Goal: Task Accomplishment & Management: Use online tool/utility

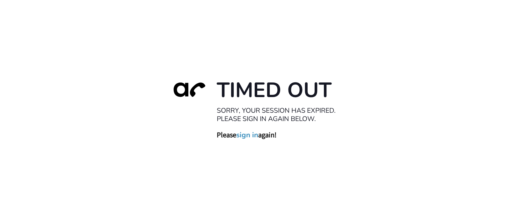
click at [252, 136] on link "sign in" at bounding box center [247, 134] width 22 height 9
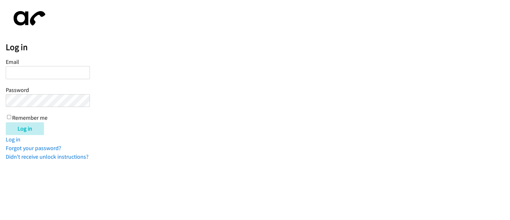
click at [23, 66] on input "Email" at bounding box center [48, 72] width 84 height 13
click at [70, 70] on input "Email" at bounding box center [48, 72] width 84 height 13
paste input "rubi.nguyen@directit.com"
type input "rubi.nguyen@directit.com"
click at [17, 129] on input "Log in" at bounding box center [25, 128] width 38 height 13
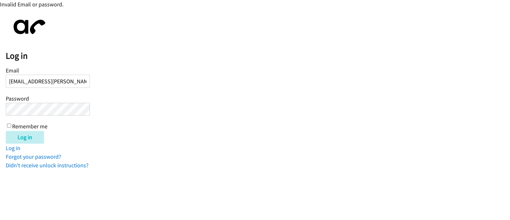
click at [18, 128] on label "Remember me" at bounding box center [29, 126] width 35 height 7
click at [11, 128] on input "Remember me" at bounding box center [9, 125] width 4 height 4
checkbox input "true"
click at [25, 136] on input "Log in" at bounding box center [25, 137] width 38 height 13
click at [11, 155] on link "Forgot your password?" at bounding box center [33, 156] width 55 height 7
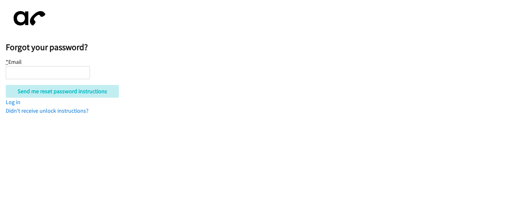
click at [53, 72] on input "* Email" at bounding box center [48, 72] width 84 height 13
paste input "[EMAIL_ADDRESS][PERSON_NAME][DOMAIN_NAME]"
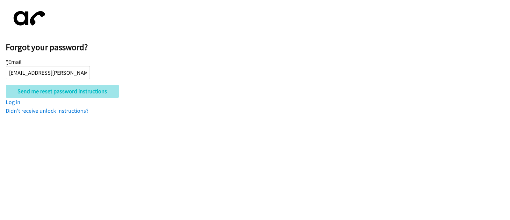
type input "[EMAIL_ADDRESS][PERSON_NAME][DOMAIN_NAME]"
click at [47, 92] on input "Send me reset password instructions" at bounding box center [62, 91] width 113 height 13
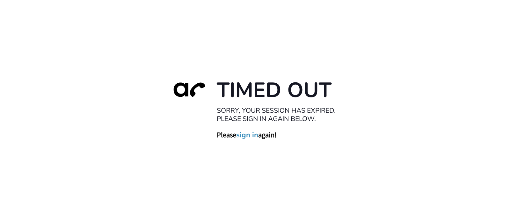
click at [246, 135] on link "sign in" at bounding box center [247, 134] width 22 height 9
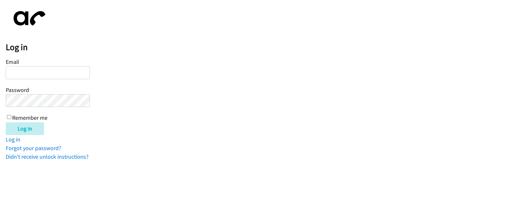
click at [21, 74] on input "Email" at bounding box center [48, 72] width 84 height 13
click at [53, 76] on input "Email" at bounding box center [48, 72] width 84 height 13
paste input "rubi.nguyen@directit.com"
type input "rubi.nguyen@directit.com"
click at [8, 114] on div "Email rubi.nguyen@directit.com Password Remember me" at bounding box center [48, 89] width 84 height 65
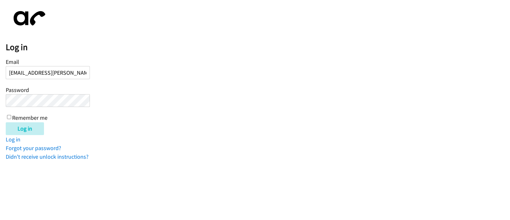
click at [10, 117] on input "Remember me" at bounding box center [9, 117] width 4 height 4
checkbox input "true"
click at [26, 127] on input "Log in" at bounding box center [25, 128] width 38 height 13
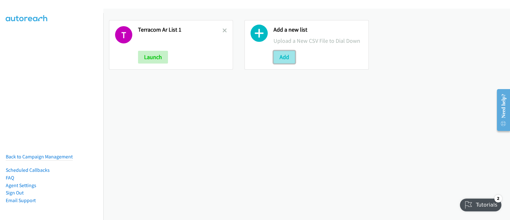
click at [282, 55] on button "Add" at bounding box center [285, 57] width 22 height 13
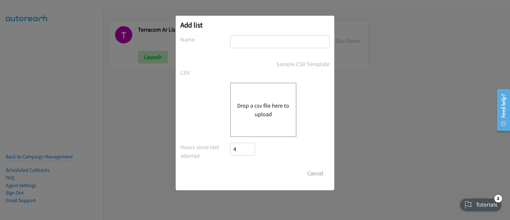
click at [255, 42] on input "text" at bounding box center [279, 41] width 99 height 13
type input "Dell AR list 1"
click at [244, 106] on button "Drop a csv file here to upload" at bounding box center [263, 109] width 52 height 17
click at [279, 115] on button "Drop a csv file here to upload" at bounding box center [263, 109] width 52 height 17
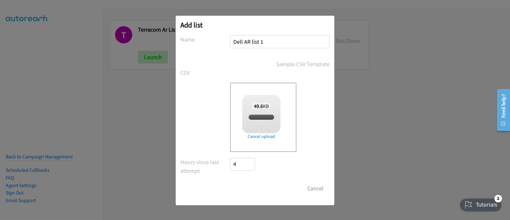
checkbox input "true"
click at [241, 187] on input "Save List" at bounding box center [246, 188] width 33 height 13
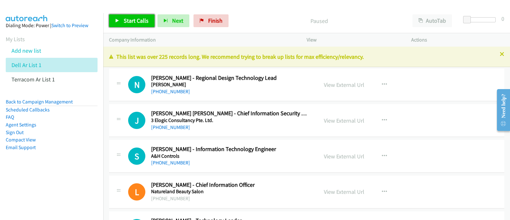
click at [138, 20] on span "Start Calls" at bounding box center [136, 20] width 25 height 7
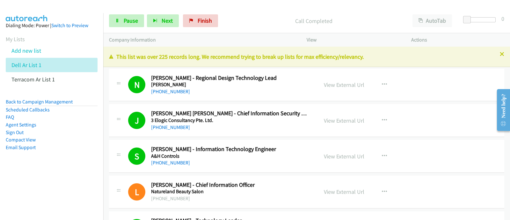
click at [150, 87] on div "N" at bounding box center [139, 84] width 23 height 17
click at [132, 27] on div "Start Calls Pause Next Finish Call Completed AutoTab AutoTab 0" at bounding box center [306, 21] width 407 height 25
click at [128, 21] on span "Pause" at bounding box center [131, 20] width 14 height 7
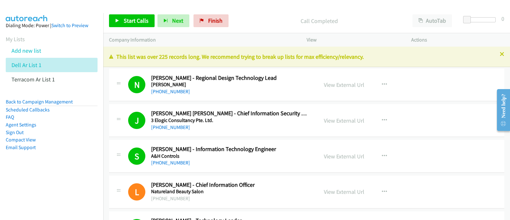
click at [166, 74] on div "N Callback Scheduled [PERSON_NAME] - Regional Design Technology Lead [PERSON_NA…" at bounding box center [306, 85] width 395 height 33
drag, startPoint x: 138, startPoint y: 85, endPoint x: 179, endPoint y: 100, distance: 42.8
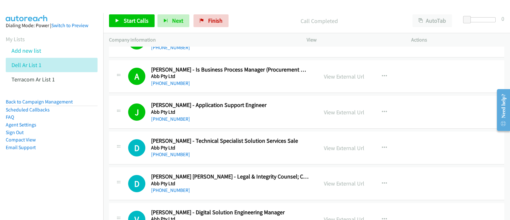
scroll to position [199, 0]
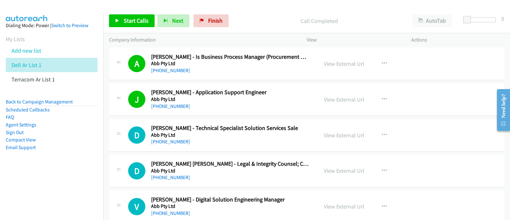
drag, startPoint x: 230, startPoint y: 137, endPoint x: 176, endPoint y: 136, distance: 53.9
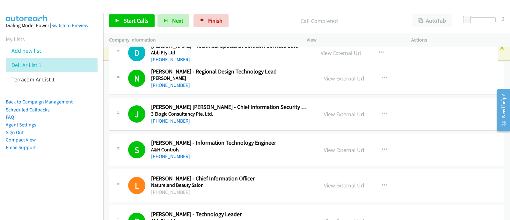
scroll to position [0, 0]
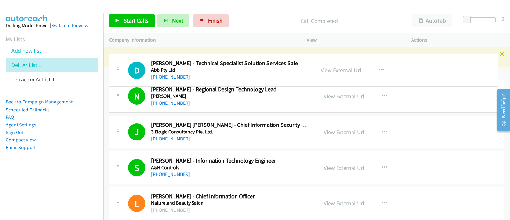
drag, startPoint x: 199, startPoint y: 53, endPoint x: 197, endPoint y: 73, distance: 19.5
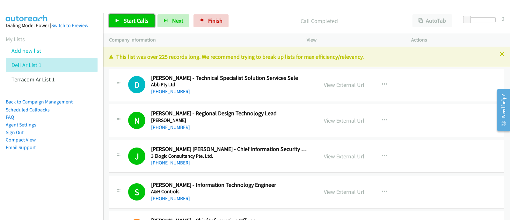
click at [117, 20] on icon at bounding box center [117, 21] width 4 height 4
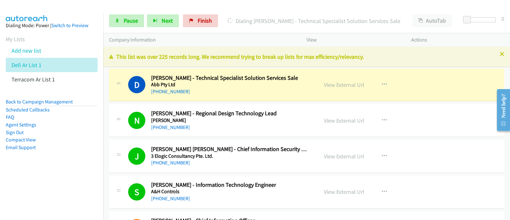
click at [330, 70] on div "D Callback Scheduled [PERSON_NAME] - Technical Specialist Solution Services Sal…" at bounding box center [306, 85] width 395 height 33
click at [383, 80] on button "button" at bounding box center [384, 84] width 17 height 13
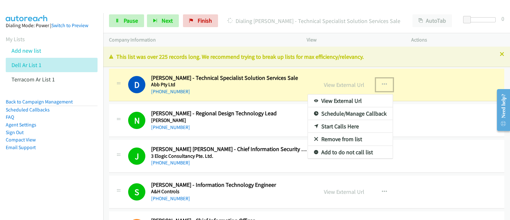
click at [351, 102] on link "View External Url" at bounding box center [350, 100] width 85 height 13
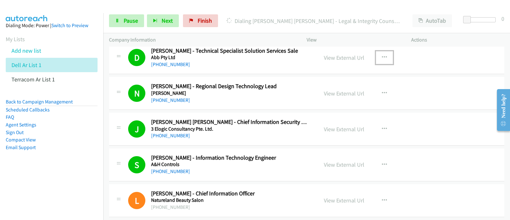
scroll to position [40, 0]
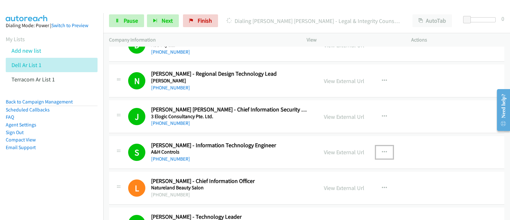
click at [387, 148] on button "button" at bounding box center [384, 152] width 17 height 13
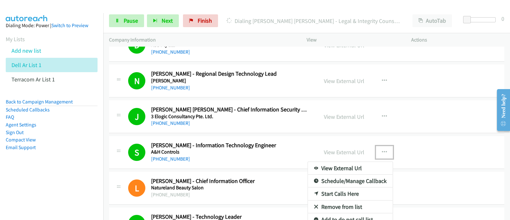
click at [357, 168] on link "View External Url" at bounding box center [350, 168] width 85 height 13
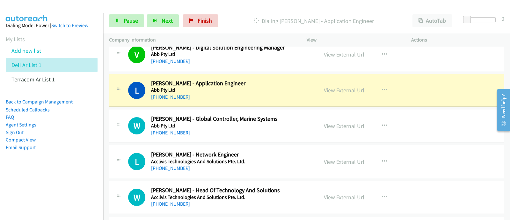
scroll to position [359, 0]
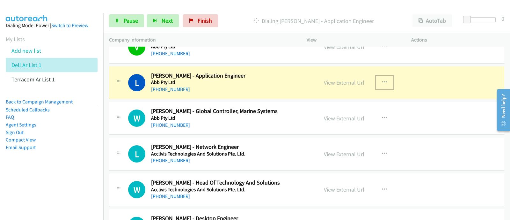
click at [380, 77] on button "button" at bounding box center [384, 82] width 17 height 13
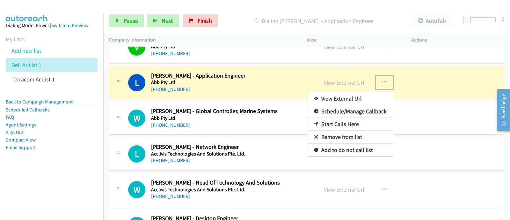
click at [354, 93] on link "View External Url" at bounding box center [350, 98] width 85 height 13
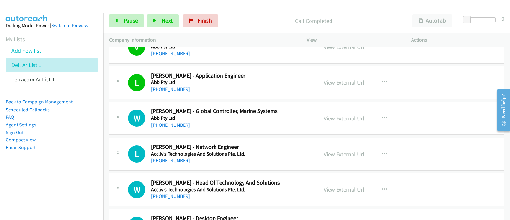
scroll to position [399, 0]
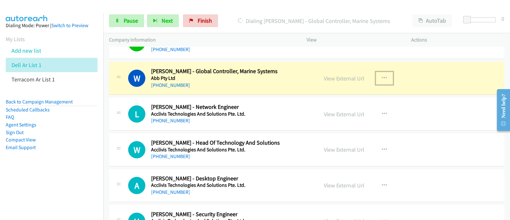
click at [376, 77] on button "button" at bounding box center [384, 78] width 17 height 13
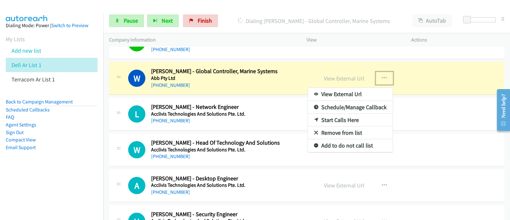
click at [370, 90] on link "View External Url" at bounding box center [350, 94] width 85 height 13
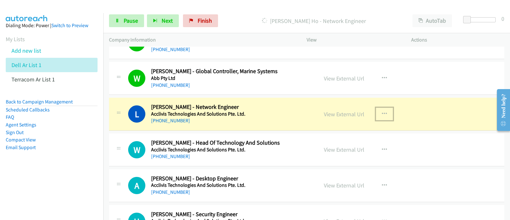
click at [384, 112] on button "button" at bounding box center [384, 113] width 17 height 13
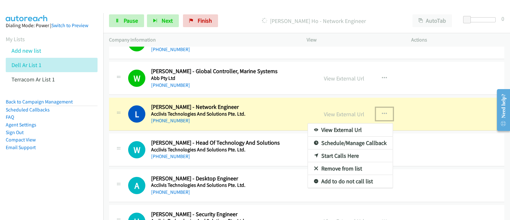
click at [350, 128] on link "View External Url" at bounding box center [350, 129] width 85 height 13
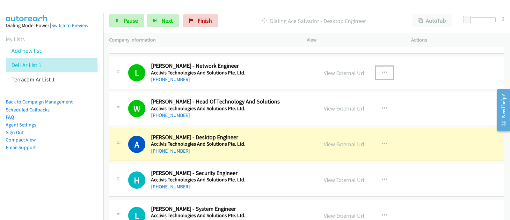
scroll to position [478, 0]
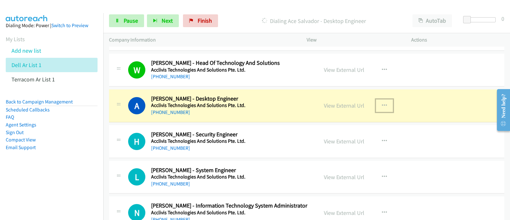
click at [383, 103] on icon "button" at bounding box center [384, 105] width 5 height 5
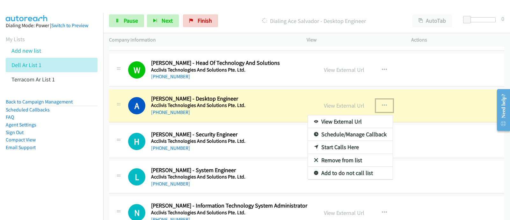
drag, startPoint x: 358, startPoint y: 122, endPoint x: 364, endPoint y: 137, distance: 16.3
click at [347, 117] on link "View External Url" at bounding box center [350, 121] width 85 height 13
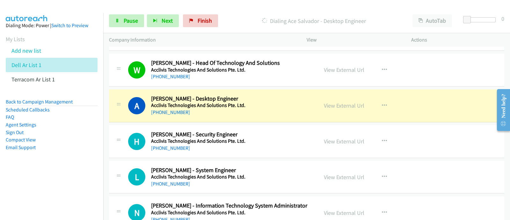
drag, startPoint x: 47, startPoint y: 160, endPoint x: 57, endPoint y: 148, distance: 16.5
click at [47, 160] on aside "Dialing Mode: Power | Switch to Preview My Lists Add new list Dell Ar List 1 Te…" at bounding box center [51, 96] width 103 height 167
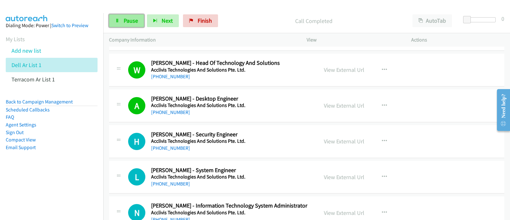
click at [132, 17] on span "Pause" at bounding box center [131, 20] width 14 height 7
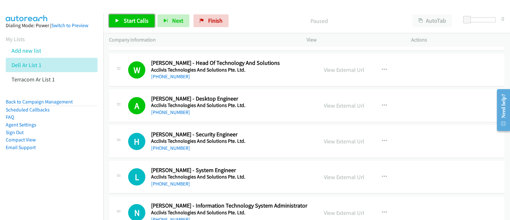
click at [145, 19] on span "Start Calls" at bounding box center [136, 20] width 25 height 7
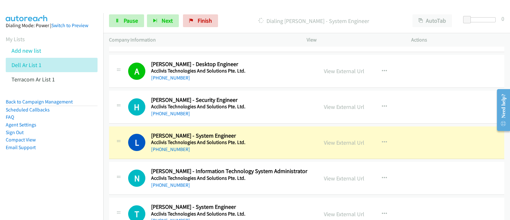
scroll to position [558, 0]
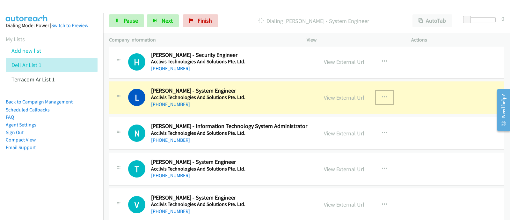
click at [382, 95] on icon "button" at bounding box center [384, 97] width 5 height 5
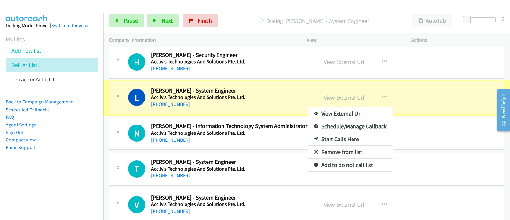
click at [350, 115] on link "View External Url" at bounding box center [350, 113] width 85 height 13
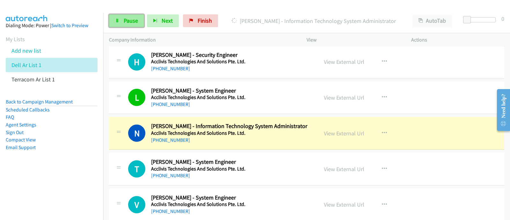
click at [126, 21] on span "Pause" at bounding box center [131, 20] width 14 height 7
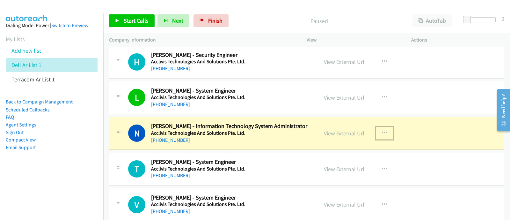
click at [382, 131] on icon "button" at bounding box center [384, 132] width 5 height 5
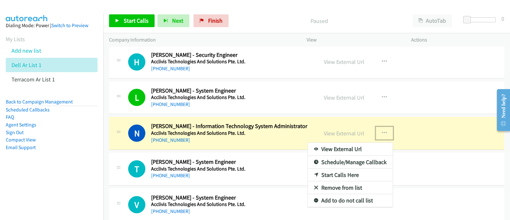
click at [347, 146] on link "View External Url" at bounding box center [350, 149] width 85 height 13
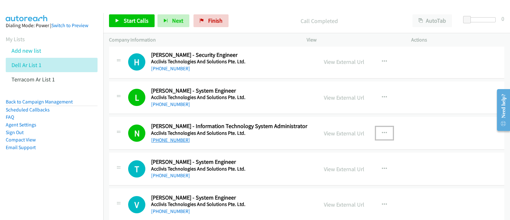
click at [166, 138] on link "[PHONE_NUMBER]" at bounding box center [170, 140] width 39 height 6
click at [128, 18] on span "Start Calls" at bounding box center [136, 20] width 25 height 7
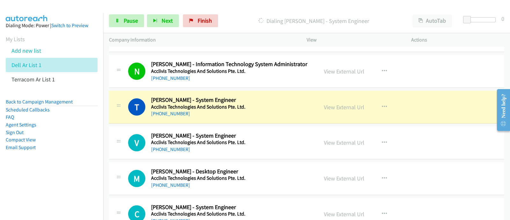
scroll to position [637, 0]
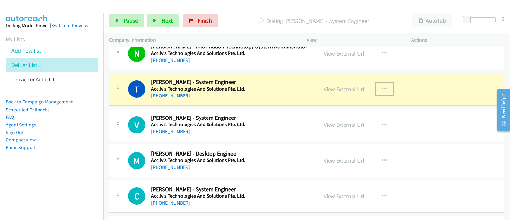
click at [383, 86] on icon "button" at bounding box center [384, 88] width 5 height 5
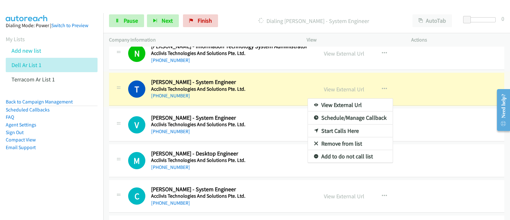
click at [342, 101] on link "View External Url" at bounding box center [350, 105] width 85 height 13
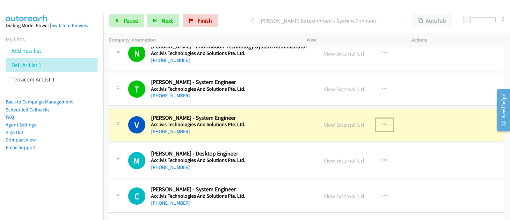
click at [382, 122] on icon "button" at bounding box center [384, 124] width 5 height 5
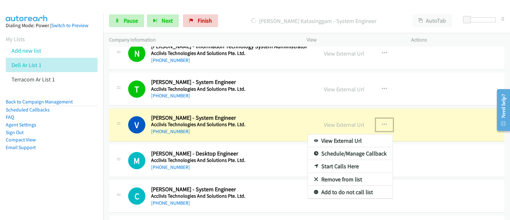
click at [355, 137] on link "View External Url" at bounding box center [350, 140] width 85 height 13
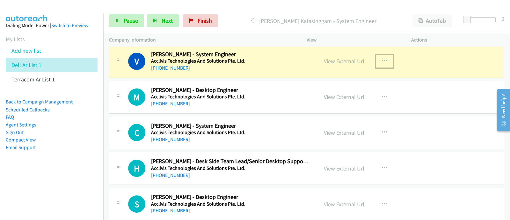
scroll to position [678, 0]
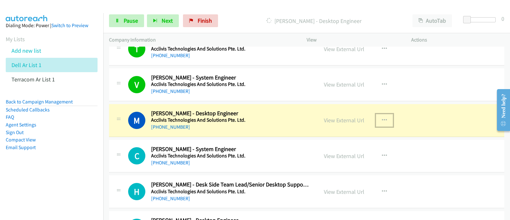
click at [376, 114] on button "button" at bounding box center [384, 120] width 17 height 13
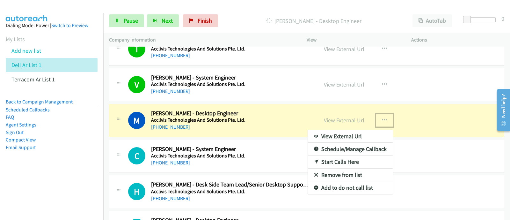
click at [356, 136] on link "View External Url" at bounding box center [350, 136] width 85 height 13
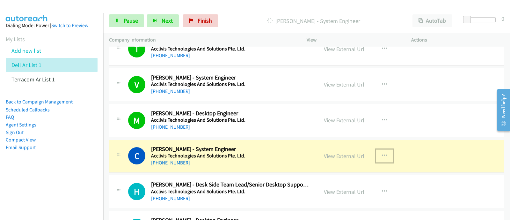
click at [379, 151] on button "button" at bounding box center [384, 155] width 17 height 13
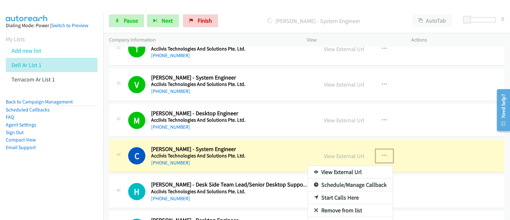
click at [348, 171] on link "View External Url" at bounding box center [350, 172] width 85 height 13
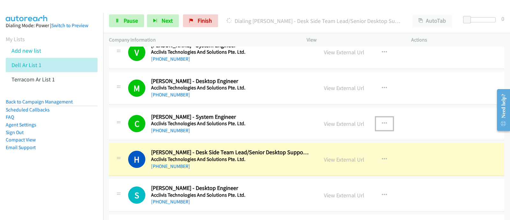
scroll to position [717, 0]
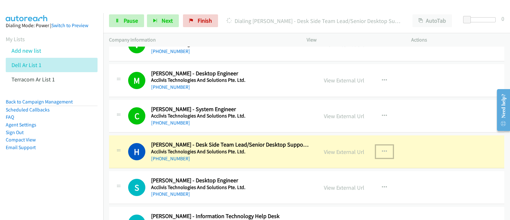
click at [383, 149] on icon "button" at bounding box center [384, 151] width 5 height 5
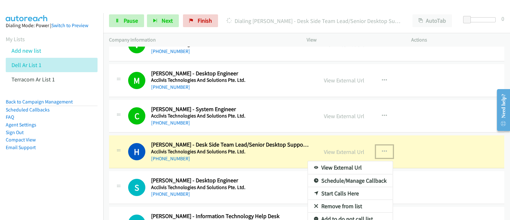
click at [359, 166] on link "View External Url" at bounding box center [350, 167] width 85 height 13
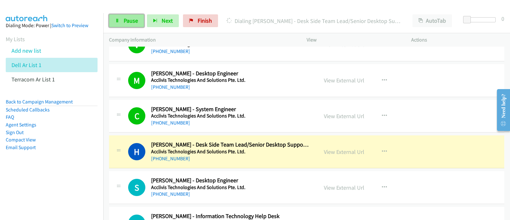
click at [128, 18] on span "Pause" at bounding box center [131, 20] width 14 height 7
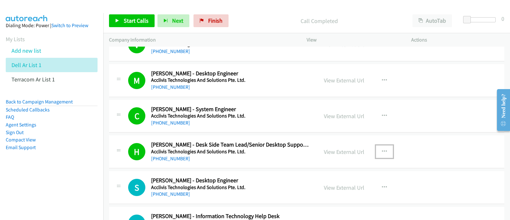
click at [382, 149] on icon "button" at bounding box center [384, 151] width 5 height 5
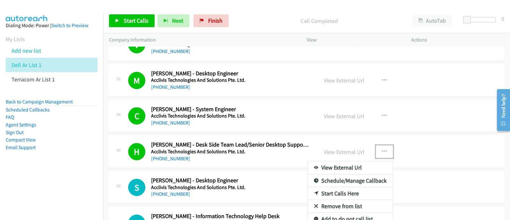
click at [134, 20] on div at bounding box center [255, 110] width 510 height 220
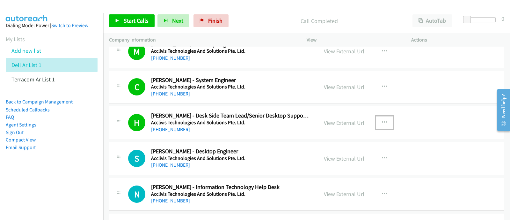
scroll to position [757, 0]
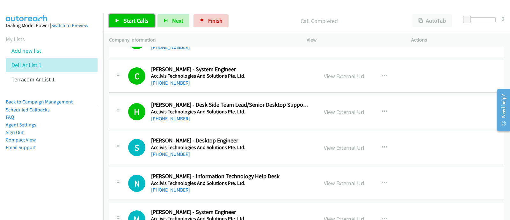
click at [115, 21] on icon at bounding box center [117, 21] width 4 height 4
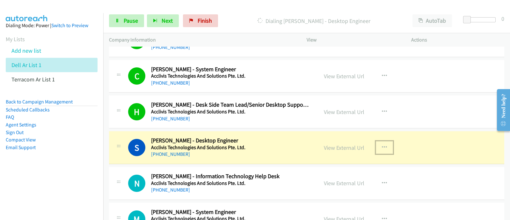
click at [382, 145] on icon "button" at bounding box center [384, 147] width 5 height 5
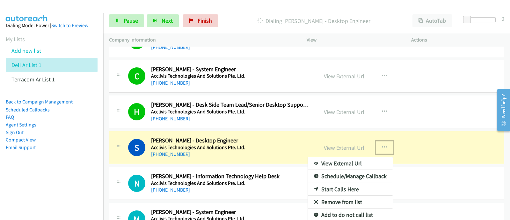
click at [361, 160] on link "View External Url" at bounding box center [350, 163] width 85 height 13
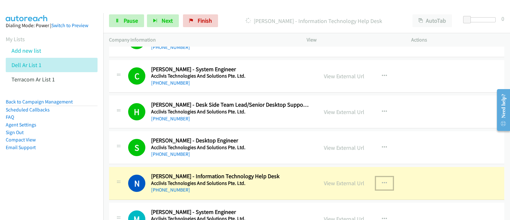
click at [383, 183] on icon "button" at bounding box center [384, 182] width 5 height 5
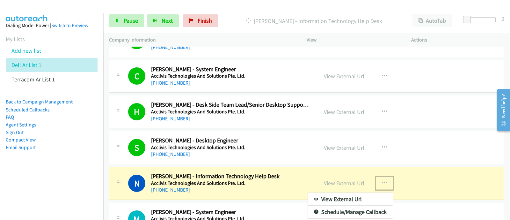
click at [354, 197] on link "View External Url" at bounding box center [350, 199] width 85 height 13
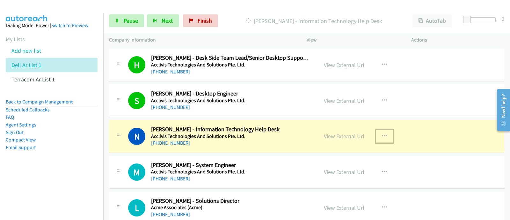
scroll to position [837, 0]
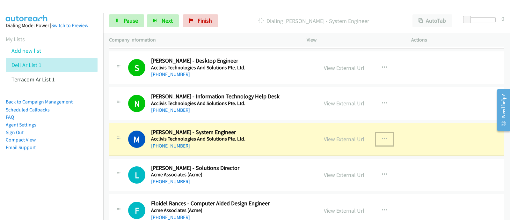
click at [382, 138] on icon "button" at bounding box center [384, 138] width 5 height 5
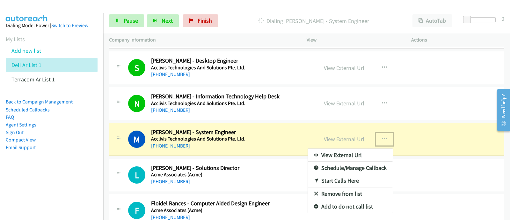
click at [361, 150] on link "View External Url" at bounding box center [350, 155] width 85 height 13
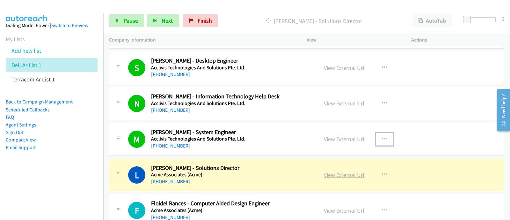
scroll to position [877, 0]
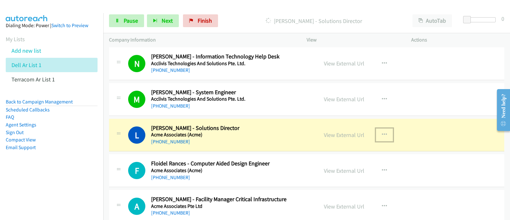
click at [382, 132] on icon "button" at bounding box center [384, 134] width 5 height 5
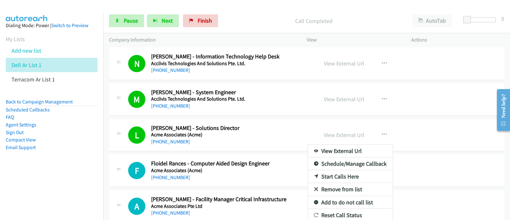
drag, startPoint x: 467, startPoint y: 114, endPoint x: 338, endPoint y: 219, distance: 165.7
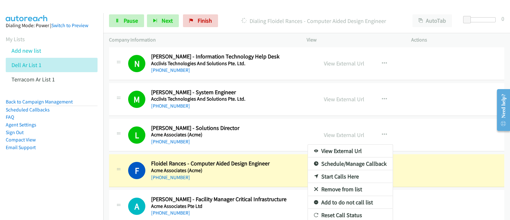
click at [285, 177] on div at bounding box center [255, 110] width 510 height 220
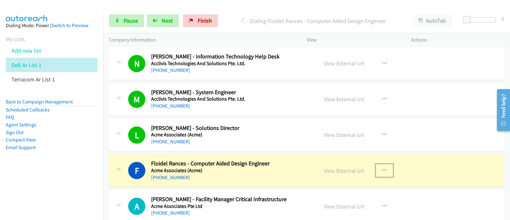
click at [383, 168] on icon "button" at bounding box center [384, 170] width 5 height 5
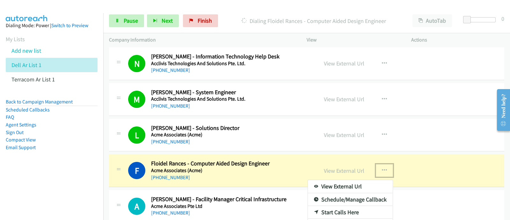
click at [357, 183] on link "View External Url" at bounding box center [350, 186] width 85 height 13
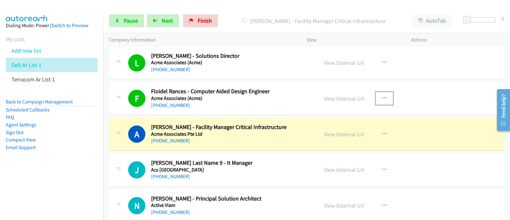
scroll to position [957, 0]
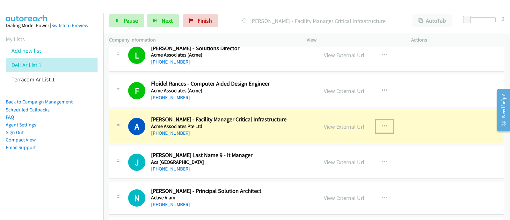
click at [382, 124] on icon "button" at bounding box center [384, 126] width 5 height 5
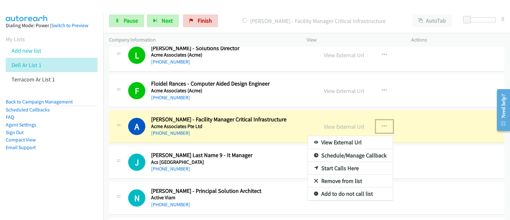
click at [361, 139] on link "View External Url" at bounding box center [350, 142] width 85 height 13
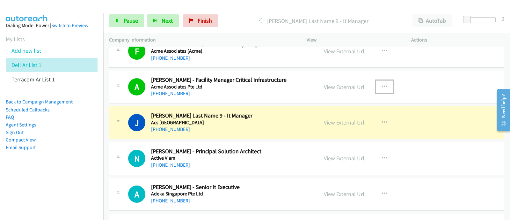
scroll to position [1036, 0]
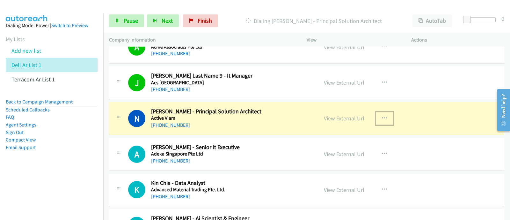
click at [382, 112] on button "button" at bounding box center [384, 118] width 17 height 13
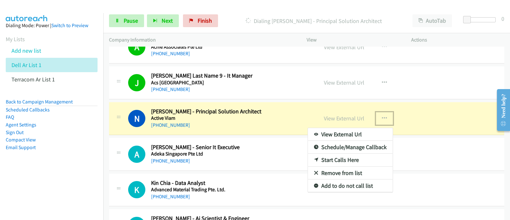
click at [361, 131] on link "View External Url" at bounding box center [350, 134] width 85 height 13
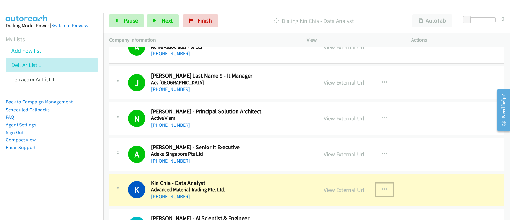
click at [384, 186] on button "button" at bounding box center [384, 189] width 17 height 13
click at [343, 200] on link "View External Url" at bounding box center [350, 205] width 85 height 13
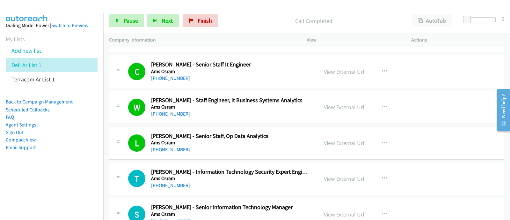
scroll to position [1794, 0]
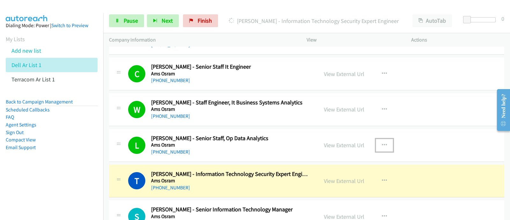
click at [382, 143] on icon "button" at bounding box center [384, 145] width 5 height 5
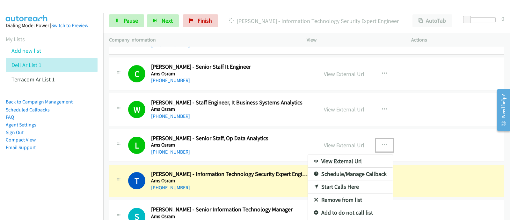
click at [361, 156] on link "View External Url" at bounding box center [350, 161] width 85 height 13
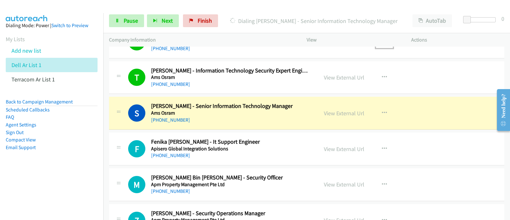
scroll to position [1913, 0]
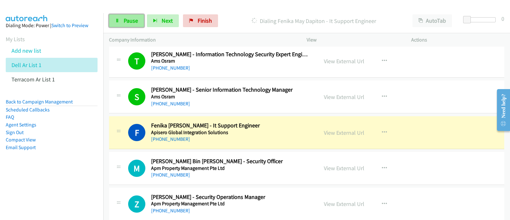
click at [125, 17] on span "Pause" at bounding box center [131, 20] width 14 height 7
